Goal: Task Accomplishment & Management: Manage account settings

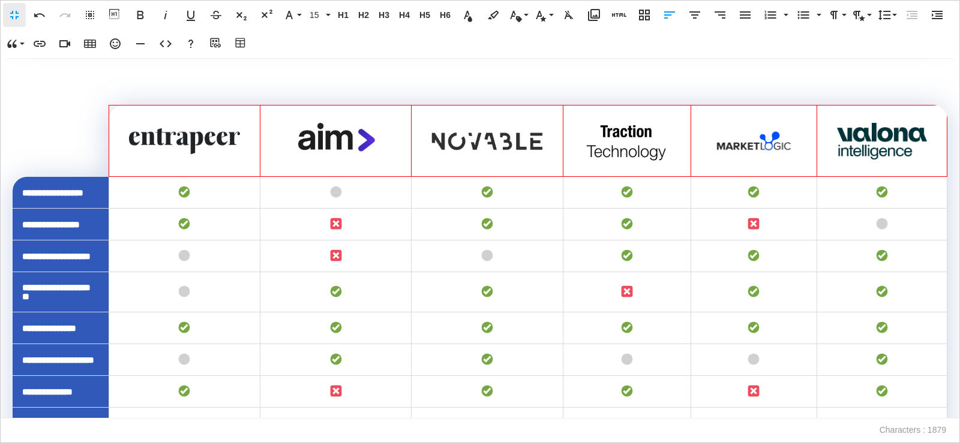
click at [265, 177] on th "To enrich screen reader interactions, please activate Accessibility in Grammarl…" at bounding box center [335, 141] width 151 height 71
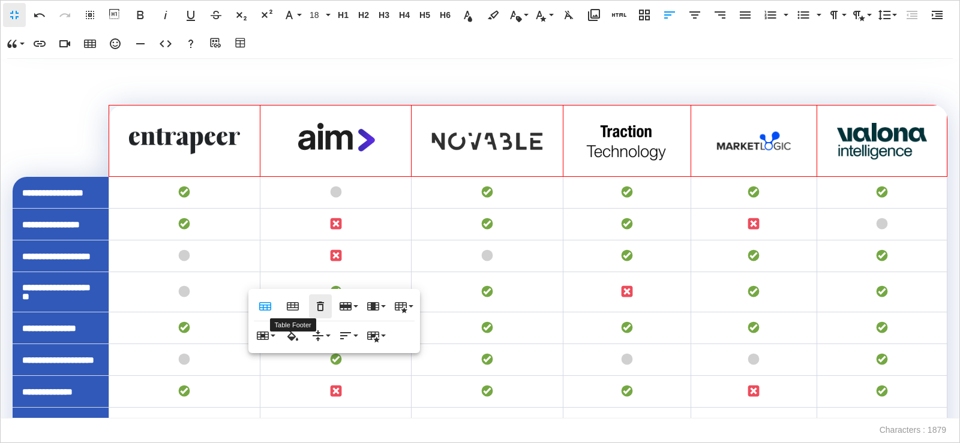
click at [319, 305] on icon "button" at bounding box center [320, 307] width 7 height 10
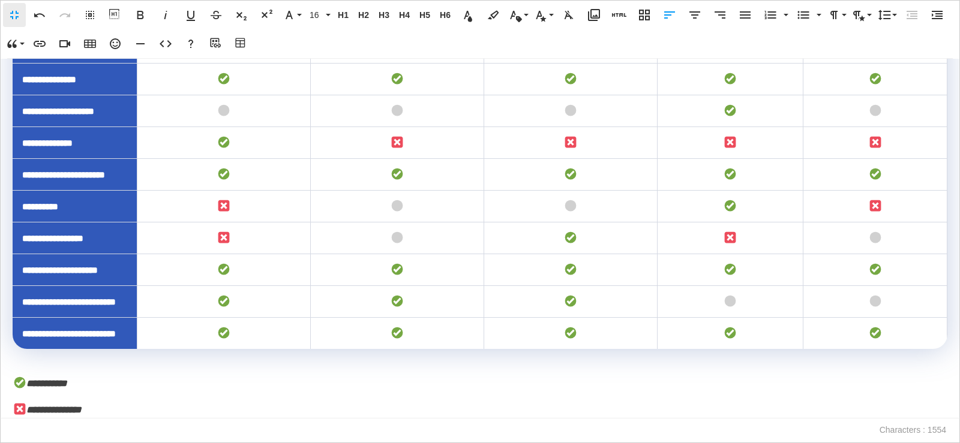
scroll to position [1554, 0]
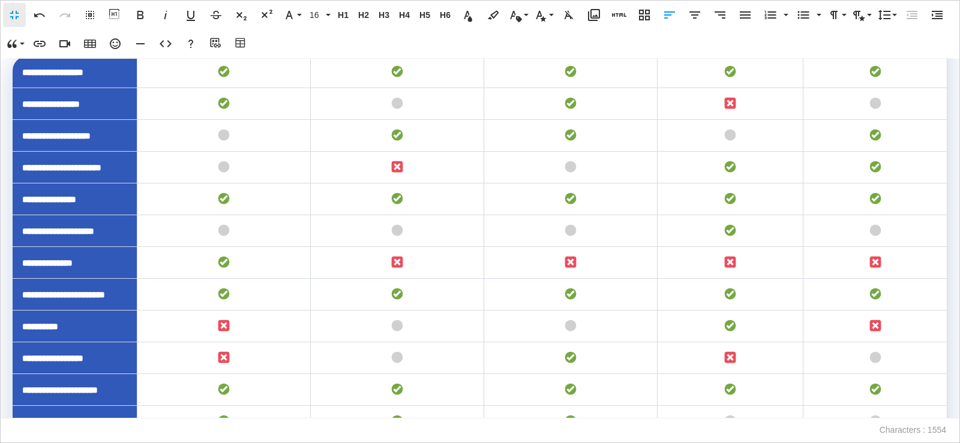
click at [295, 88] on td "To enrich screen reader interactions, please activate Accessibility in Grammarl…" at bounding box center [223, 72] width 173 height 32
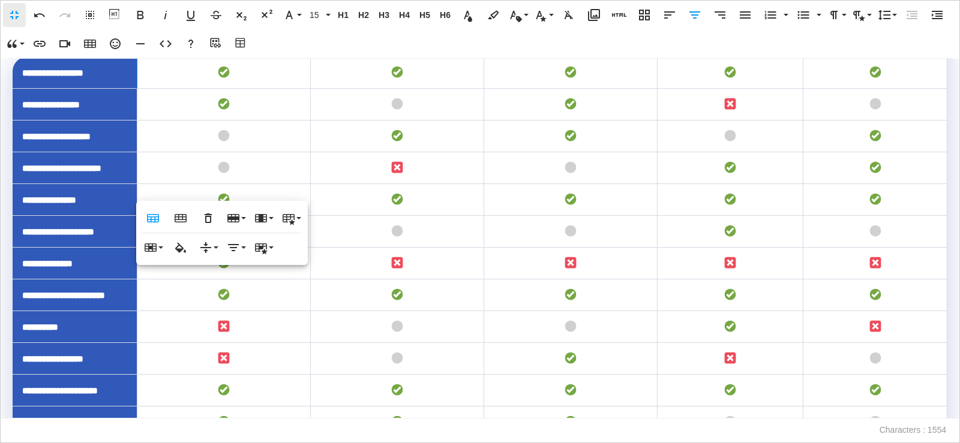
click at [335, 89] on td "To enrich screen reader interactions, please activate Accessibility in Grammarl…" at bounding box center [396, 73] width 173 height 32
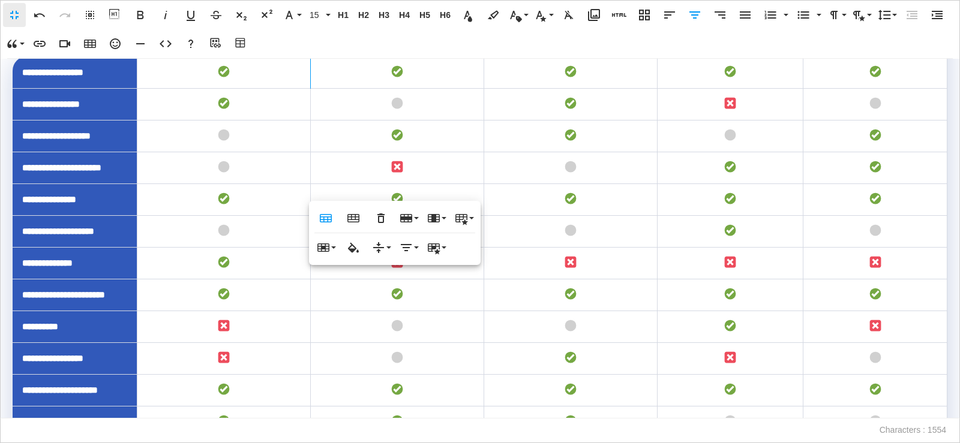
click at [322, 56] on th "To enrich screen reader interactions, please activate Accessibility in Grammarl…" at bounding box center [396, 33] width 173 height 45
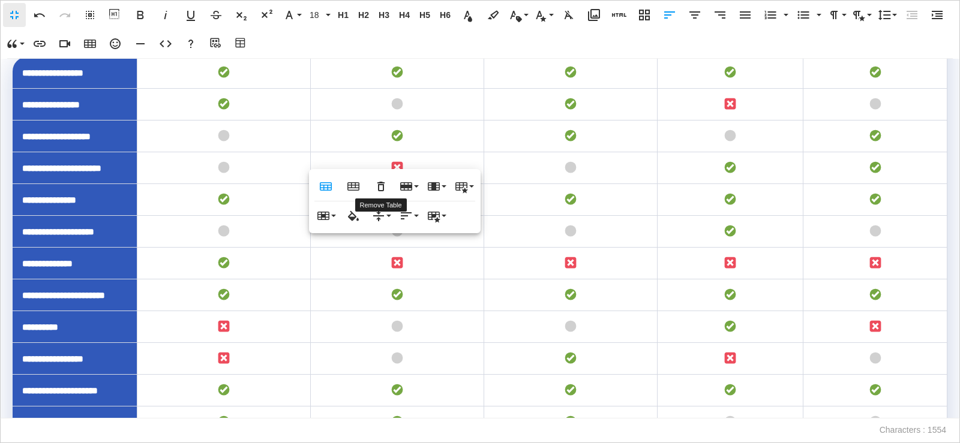
click at [377, 181] on icon "button" at bounding box center [381, 186] width 14 height 14
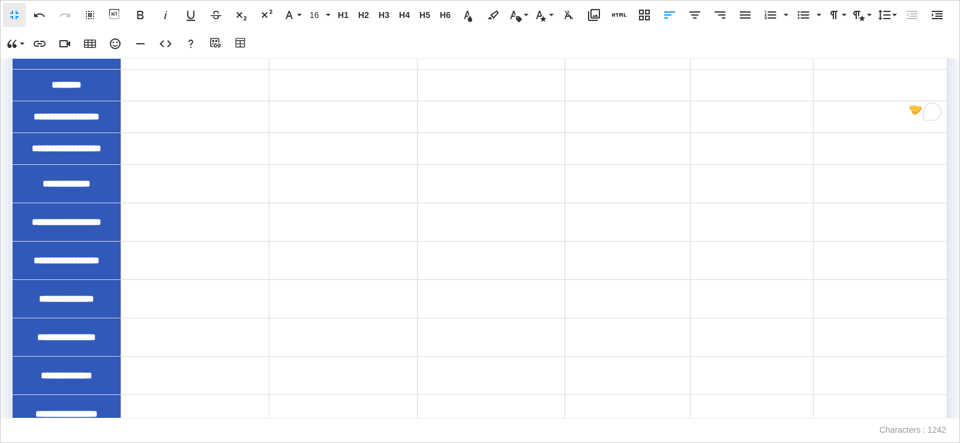
scroll to position [106, 0]
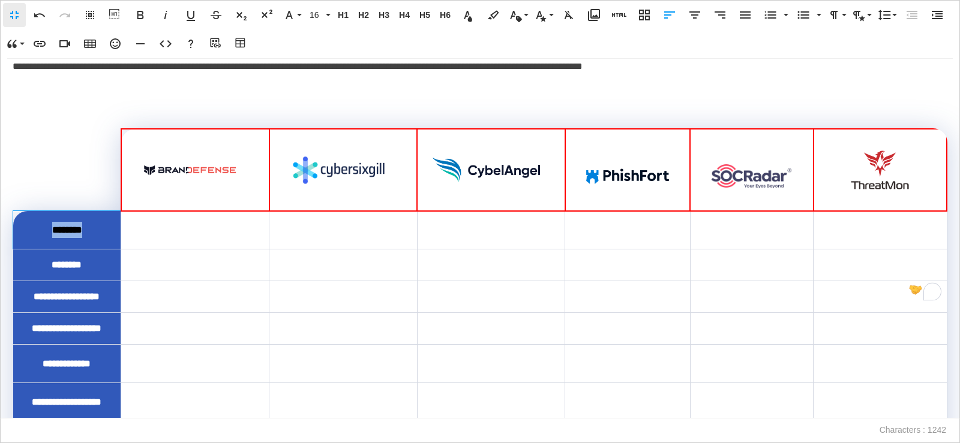
drag, startPoint x: 95, startPoint y: 230, endPoint x: 43, endPoint y: 226, distance: 51.7
click at [43, 226] on div "********" at bounding box center [67, 230] width 88 height 16
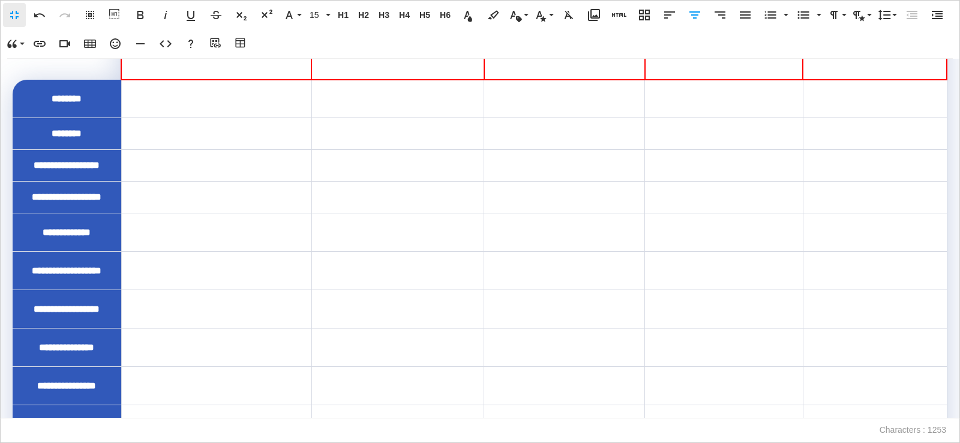
scroll to position [886, 0]
drag, startPoint x: 91, startPoint y: 171, endPoint x: 40, endPoint y: 170, distance: 50.4
click at [40, 107] on div "********" at bounding box center [67, 99] width 89 height 16
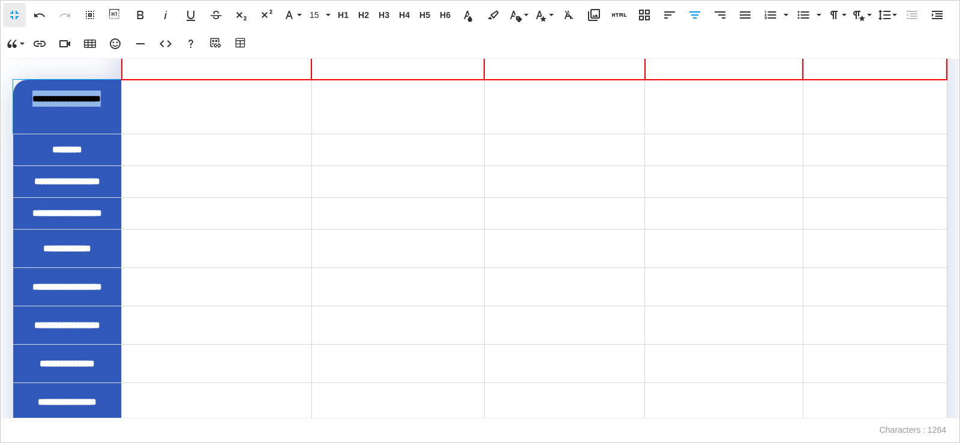
drag, startPoint x: 99, startPoint y: 185, endPoint x: 42, endPoint y: 166, distance: 60.0
click at [42, 123] on div "**********" at bounding box center [67, 107] width 88 height 32
click at [319, 8] on button "15" at bounding box center [318, 15] width 26 height 24
click at [338, 106] on link "16" at bounding box center [327, 110] width 43 height 18
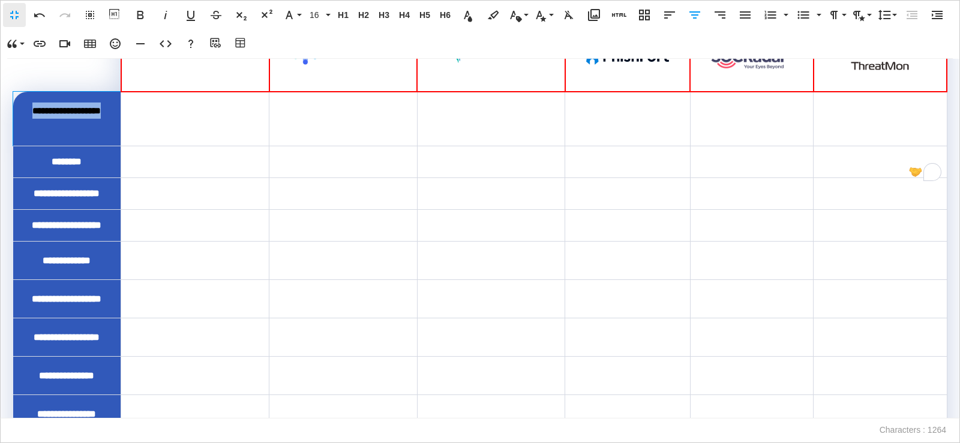
drag, startPoint x: 98, startPoint y: 134, endPoint x: 25, endPoint y: 102, distance: 79.3
click at [25, 102] on td "**********" at bounding box center [67, 119] width 108 height 55
click at [313, 10] on span "15" at bounding box center [316, 15] width 18 height 10
click at [334, 109] on link "16" at bounding box center [327, 110] width 43 height 18
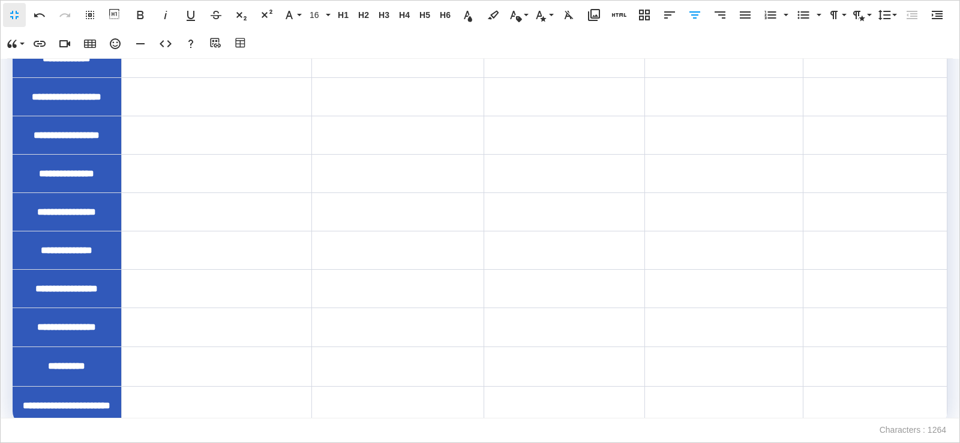
scroll to position [1342, 0]
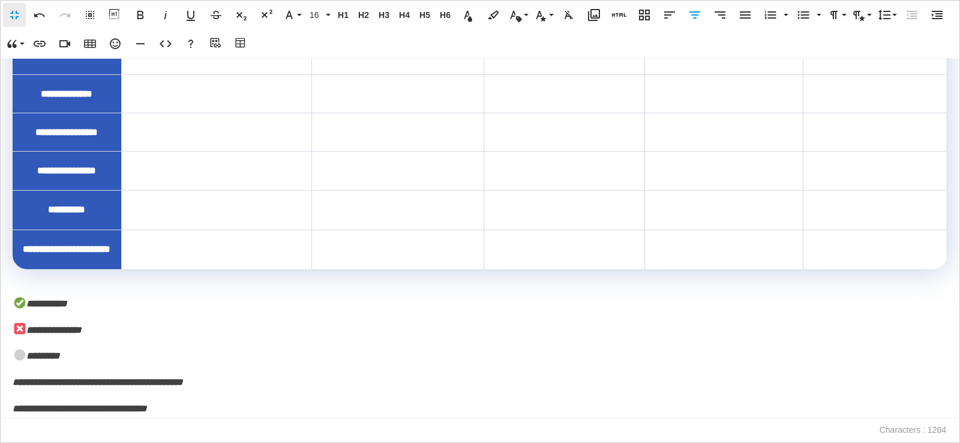
drag, startPoint x: 89, startPoint y: 305, endPoint x: 45, endPoint y: 308, distance: 43.9
click at [86, 305] on p "**********" at bounding box center [480, 304] width 935 height 17
click at [15, 297] on em "To enrich screen reader interactions, please activate Accessibility in Grammarl…" at bounding box center [15, 301] width 2 height 9
click at [24, 305] on span "To enrich screen reader interactions, please activate Accessibility in Grammarl…" at bounding box center [20, 303] width 12 height 12
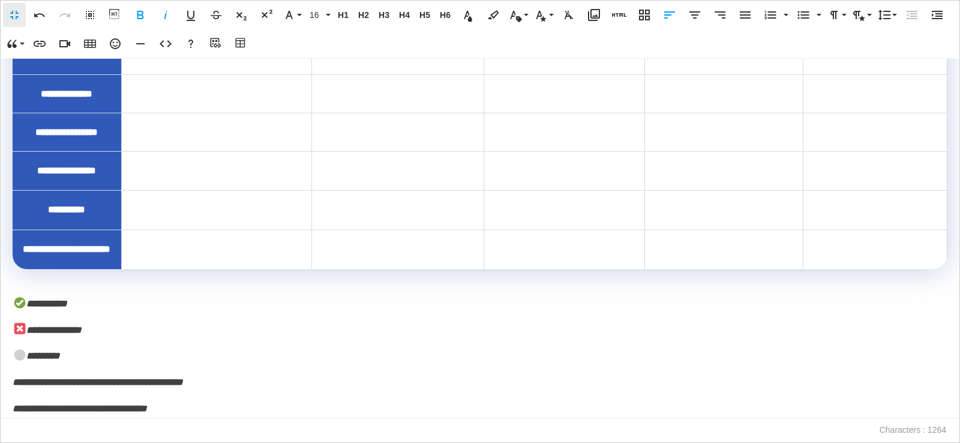
click at [17, 302] on span "To enrich screen reader interactions, please activate Accessibility in Grammarl…" at bounding box center [20, 303] width 12 height 12
click at [38, 16] on icon "button" at bounding box center [39, 15] width 14 height 14
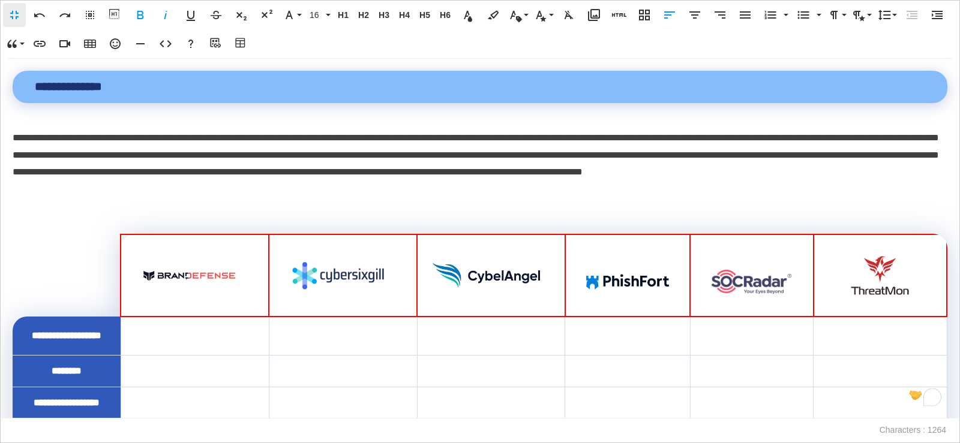
scroll to position [60, 0]
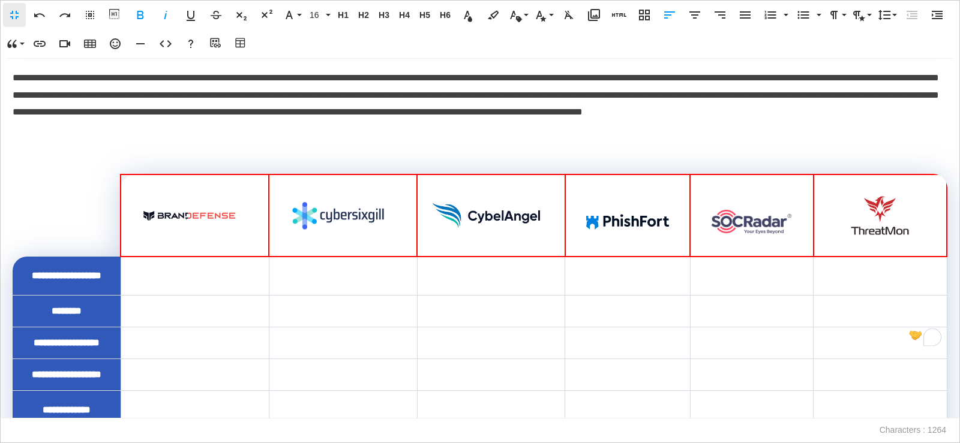
click at [196, 265] on td "To enrich screen reader interactions, please activate Accessibility in Grammarl…" at bounding box center [195, 276] width 148 height 39
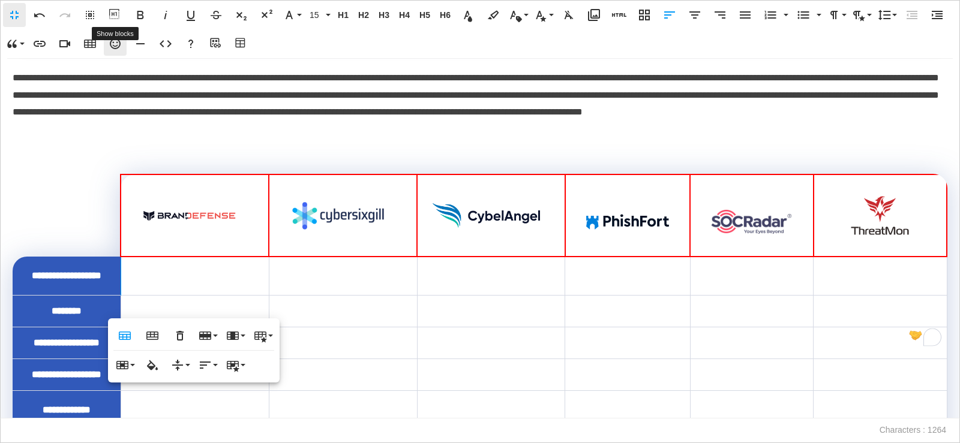
click at [110, 46] on icon "button" at bounding box center [115, 44] width 14 height 14
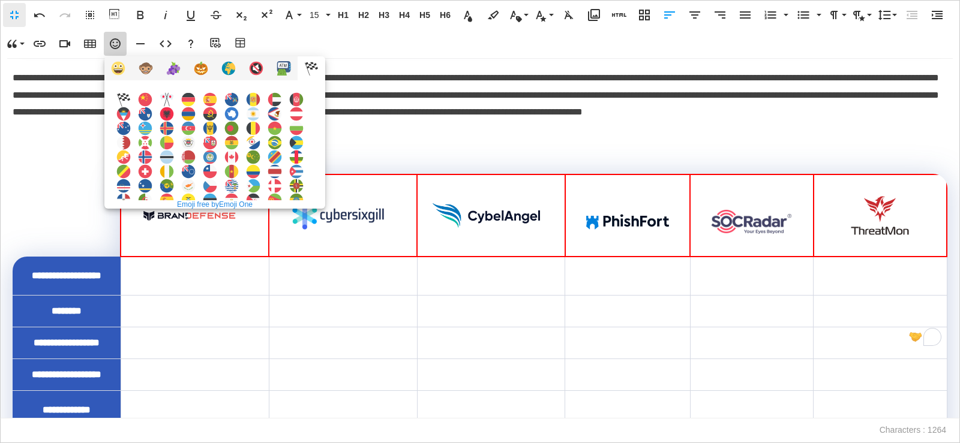
click at [458, 127] on p "**********" at bounding box center [477, 104] width 929 height 69
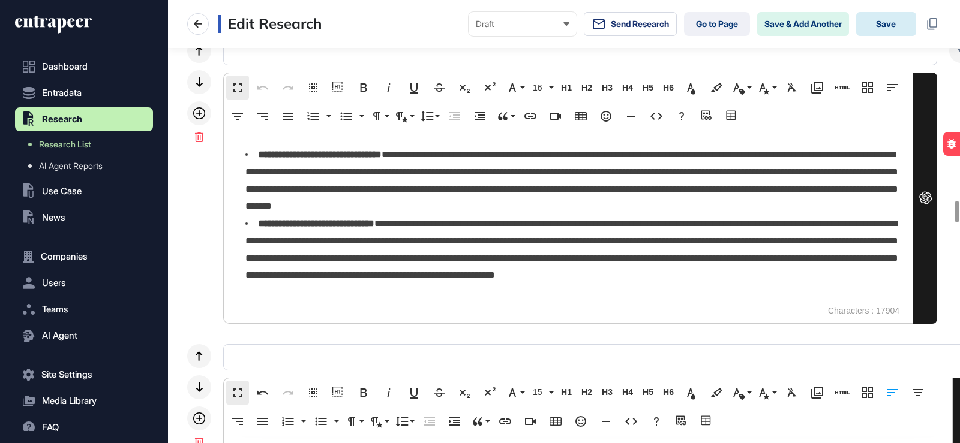
scroll to position [1, 1]
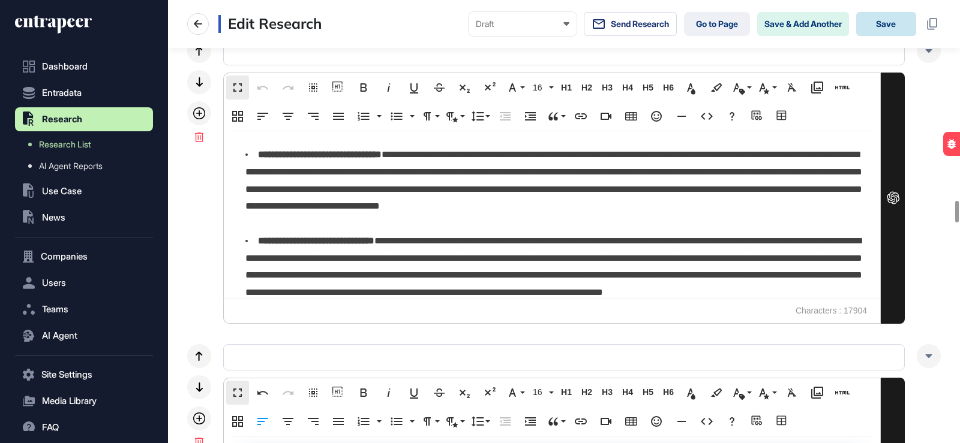
click at [889, 23] on button "Save" at bounding box center [886, 24] width 60 height 24
